Goal: Understand site structure: Understand site structure

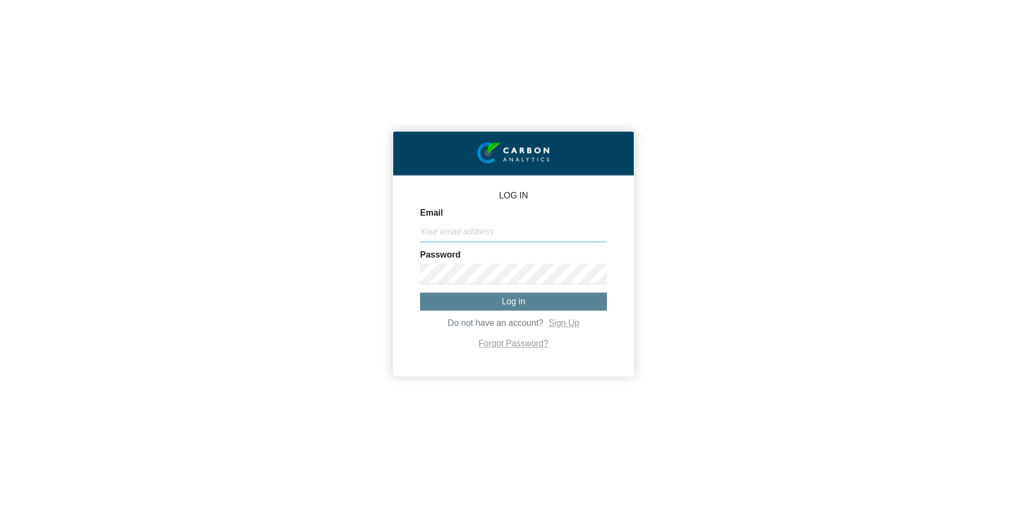
type input "[PERSON_NAME][EMAIL_ADDRESS][PERSON_NAME][DOMAIN_NAME]"
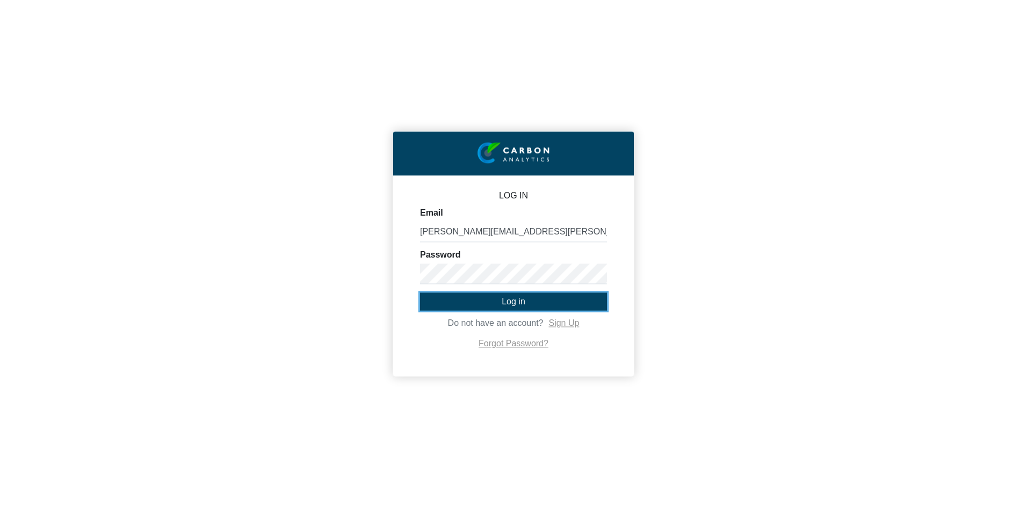
click at [513, 306] on span "Log in" at bounding box center [514, 301] width 24 height 9
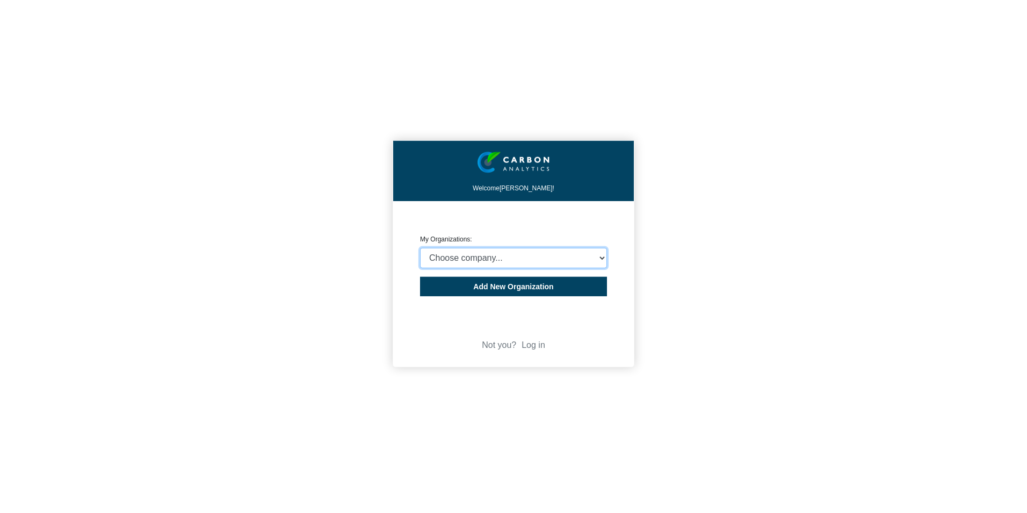
click at [459, 256] on select "Choose company... Polyzen, Inc." at bounding box center [513, 258] width 187 height 20
select select "4406016"
click at [420, 248] on select "Choose company... Polyzen, Inc." at bounding box center [513, 258] width 187 height 20
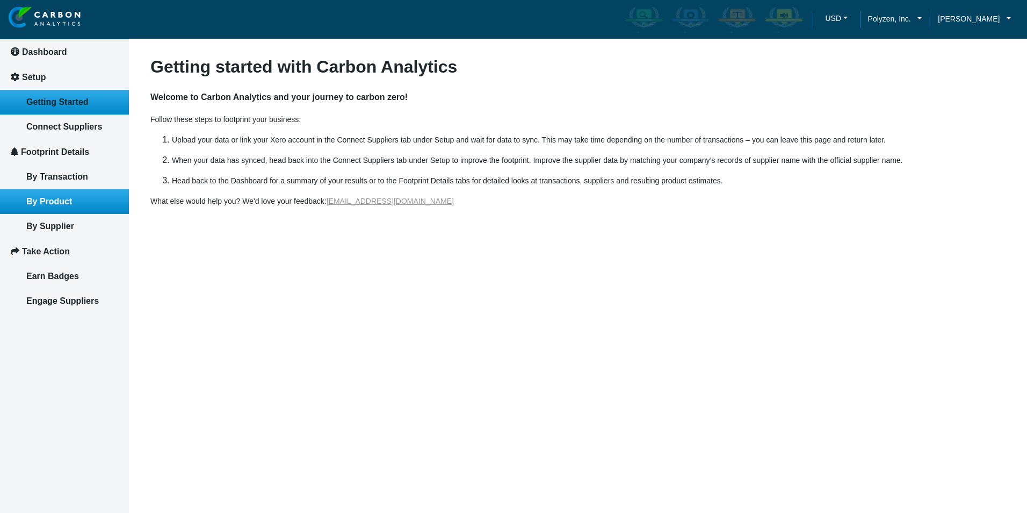
click at [51, 193] on link "By Product" at bounding box center [64, 201] width 129 height 25
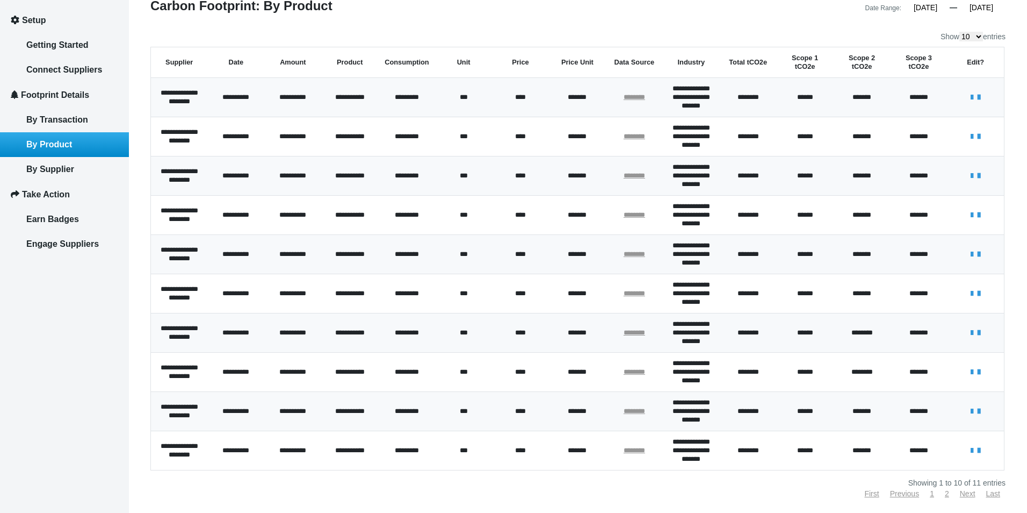
scroll to position [29, 0]
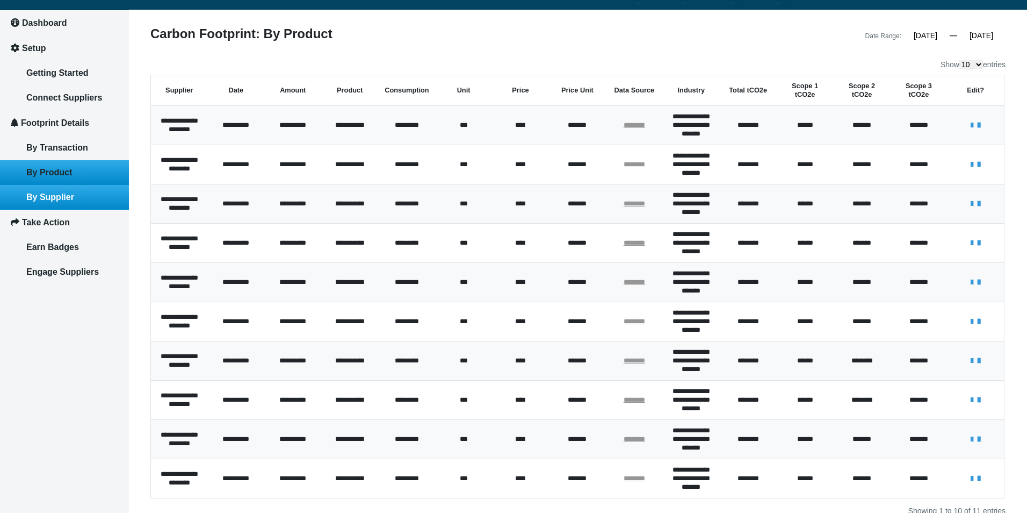
click at [34, 202] on link "By Supplier" at bounding box center [64, 197] width 129 height 25
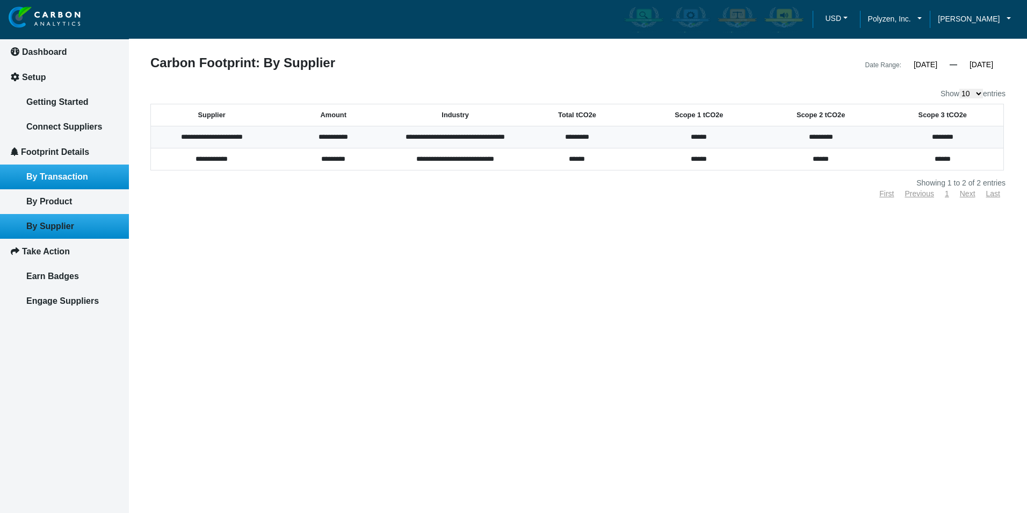
click at [57, 183] on link "By Transaction" at bounding box center [64, 176] width 129 height 25
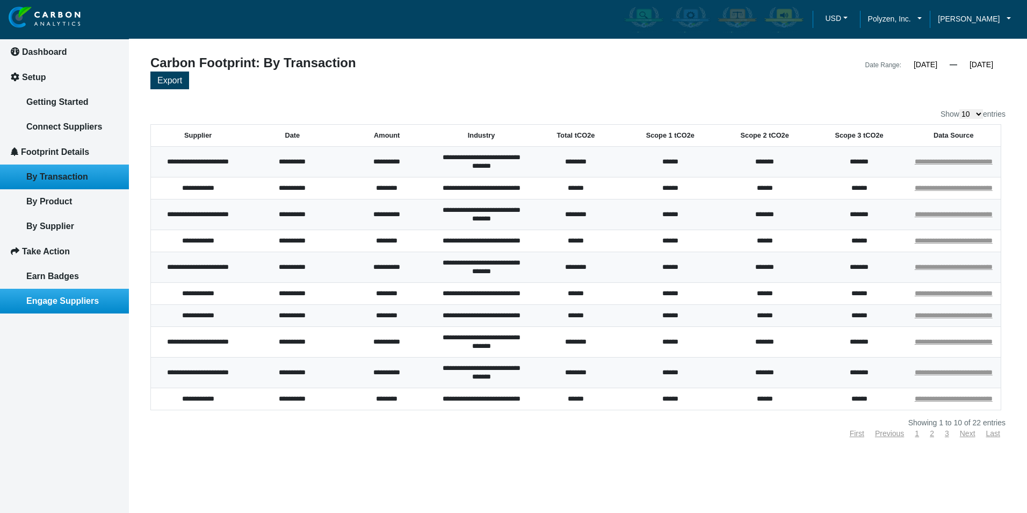
click at [35, 301] on span "Engage Suppliers" at bounding box center [62, 300] width 73 height 9
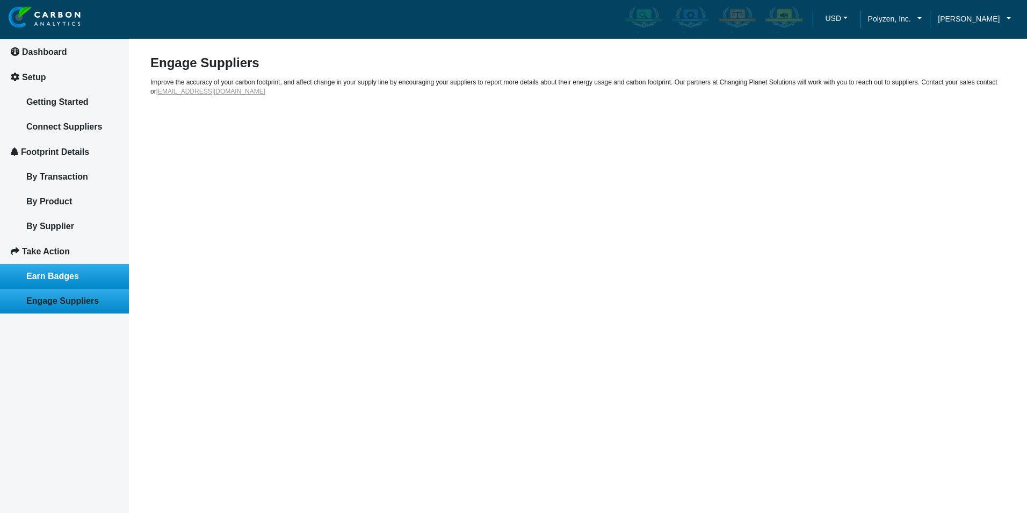
click at [34, 283] on link "Earn Badges" at bounding box center [64, 276] width 129 height 25
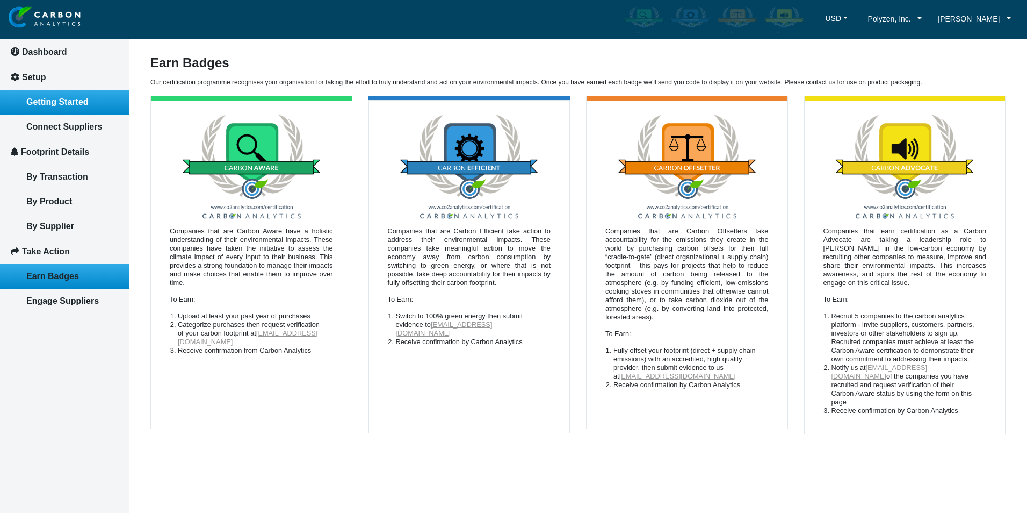
click at [61, 97] on span "Getting Started" at bounding box center [57, 101] width 62 height 9
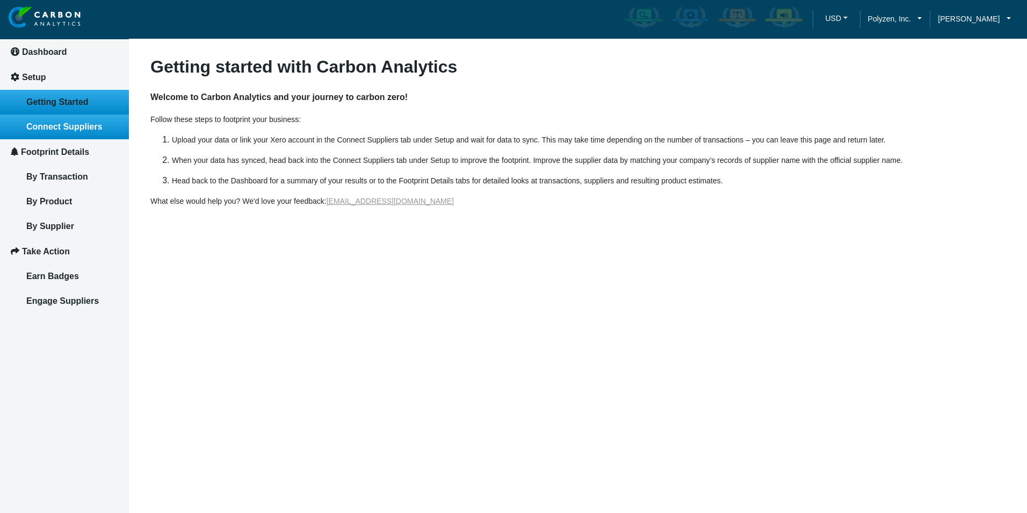
click at [49, 132] on link "Connect Suppliers" at bounding box center [64, 126] width 129 height 25
